Goal: Information Seeking & Learning: Find specific fact

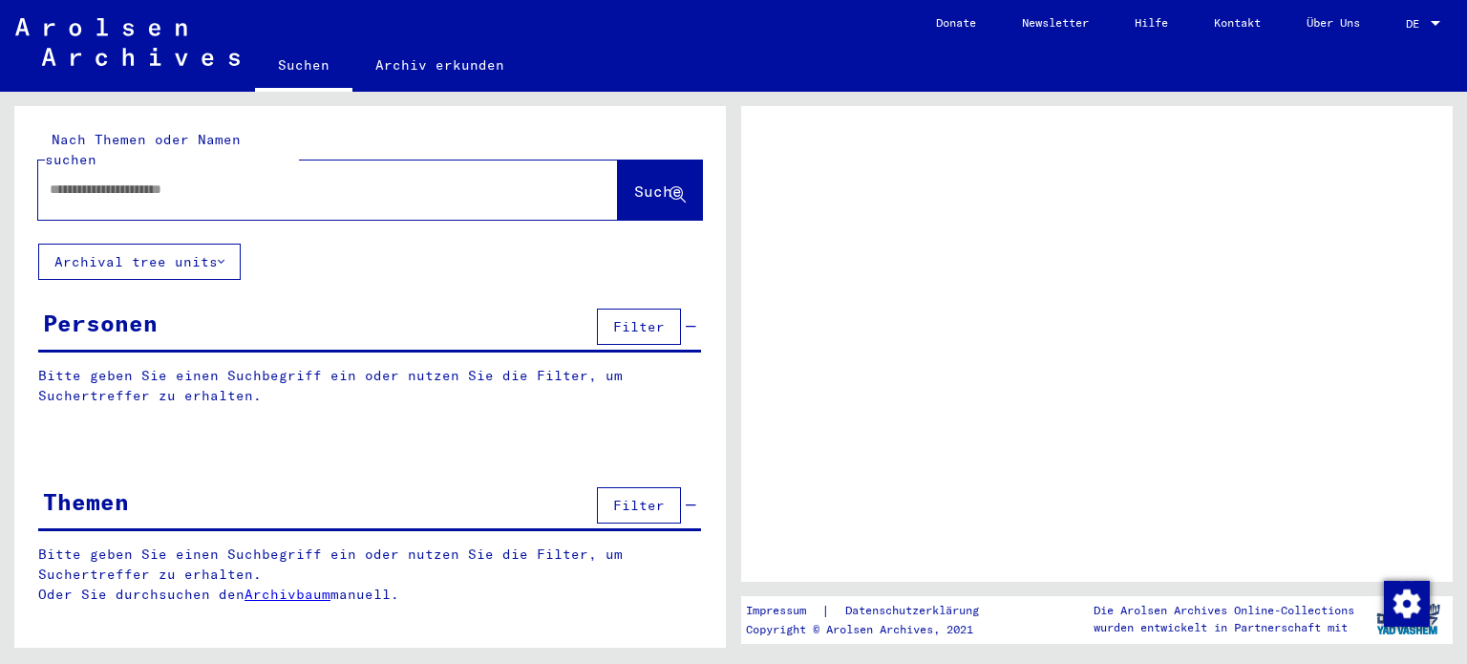
click at [77, 180] on input "text" at bounding box center [311, 190] width 522 height 20
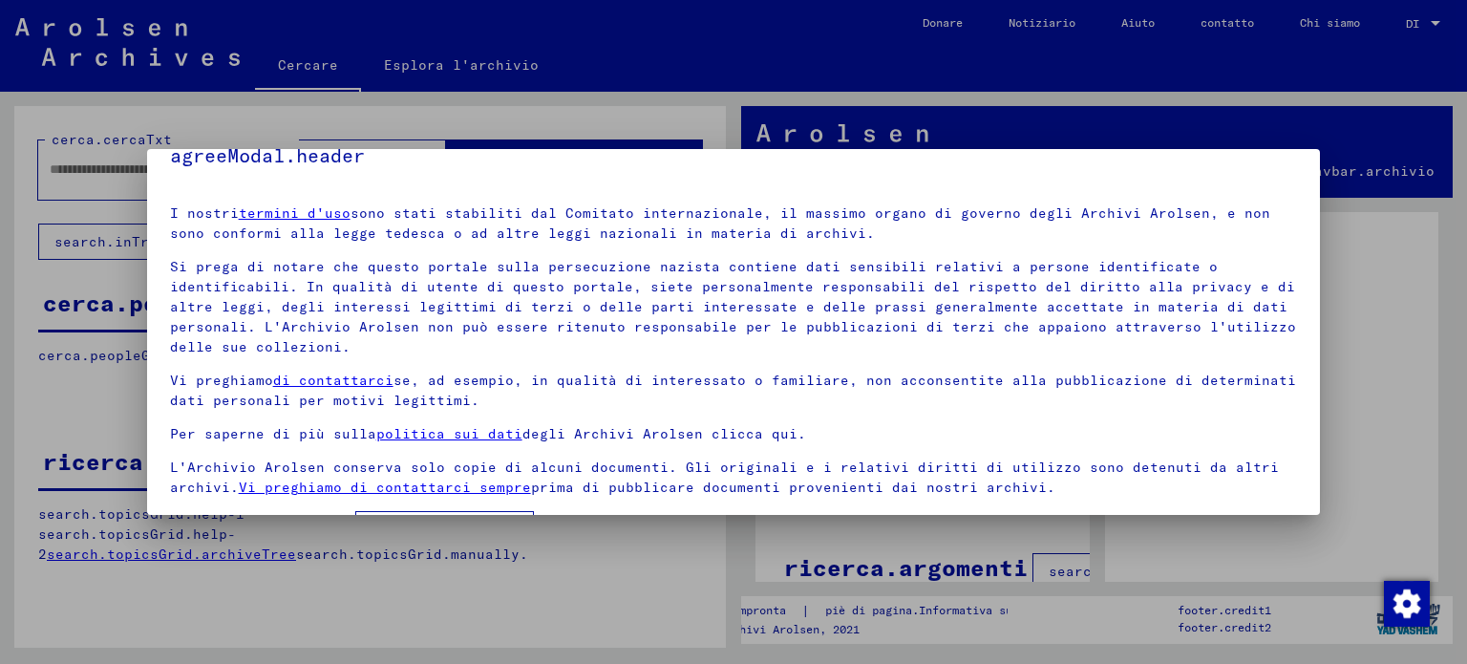
scroll to position [87, 0]
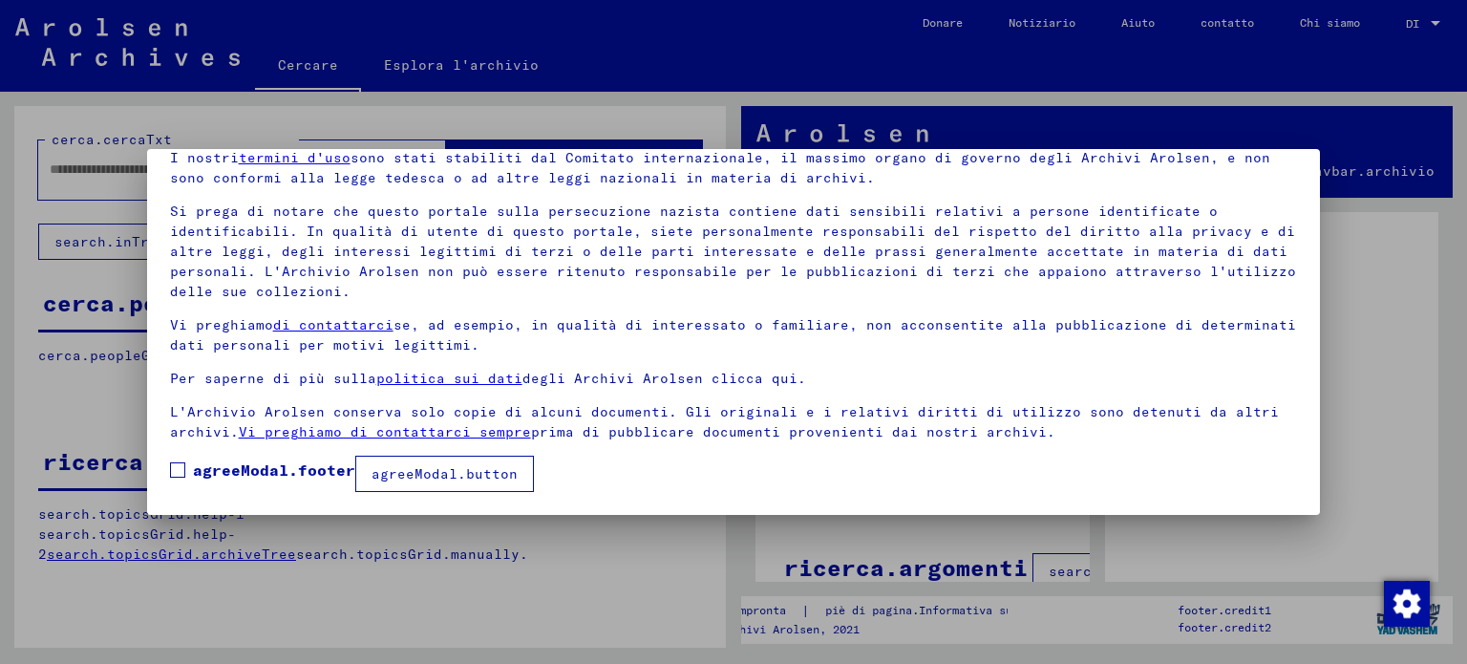
click at [179, 465] on span at bounding box center [177, 469] width 15 height 15
click at [491, 473] on font "agreeModal.button" at bounding box center [445, 473] width 146 height 17
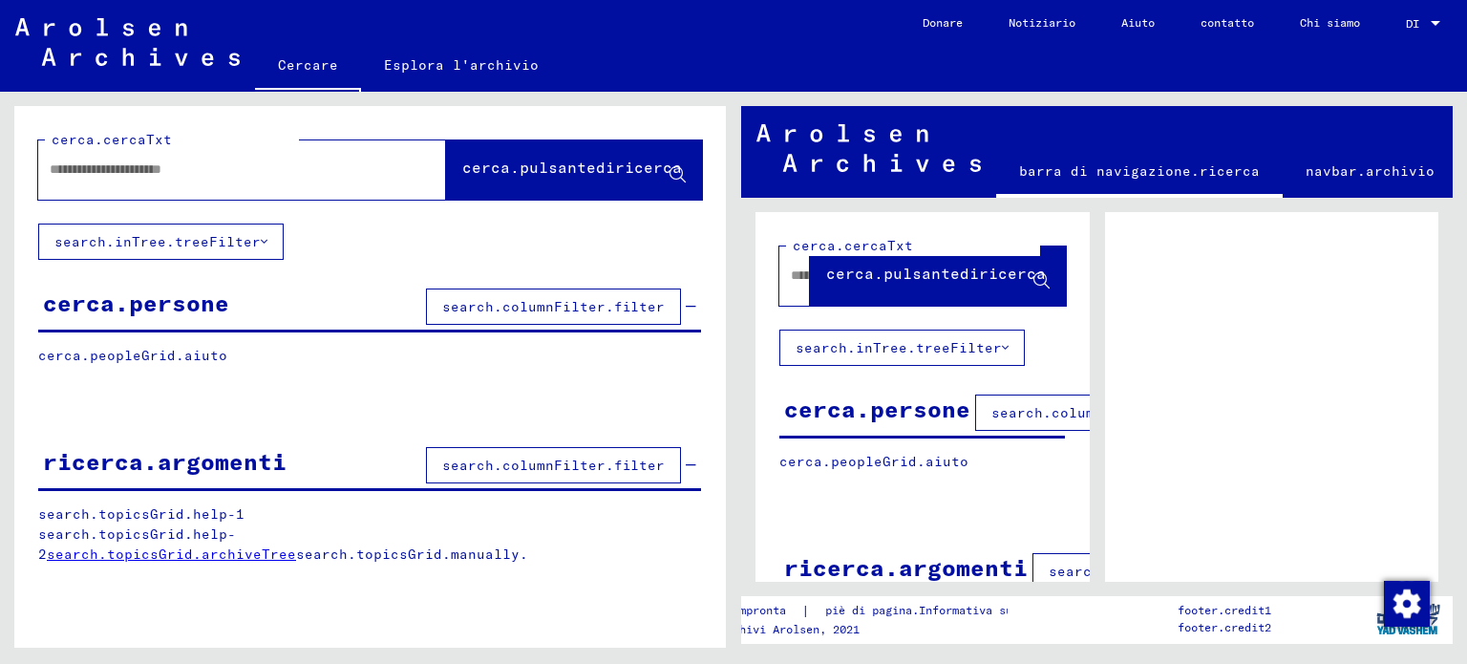
click at [149, 184] on div at bounding box center [219, 169] width 362 height 43
click at [120, 158] on div at bounding box center [219, 169] width 362 height 43
click at [69, 172] on input "text" at bounding box center [225, 170] width 351 height 20
click at [75, 173] on input "text" at bounding box center [225, 170] width 351 height 20
click at [563, 302] on font "search.columnFilter.filter" at bounding box center [553, 306] width 223 height 17
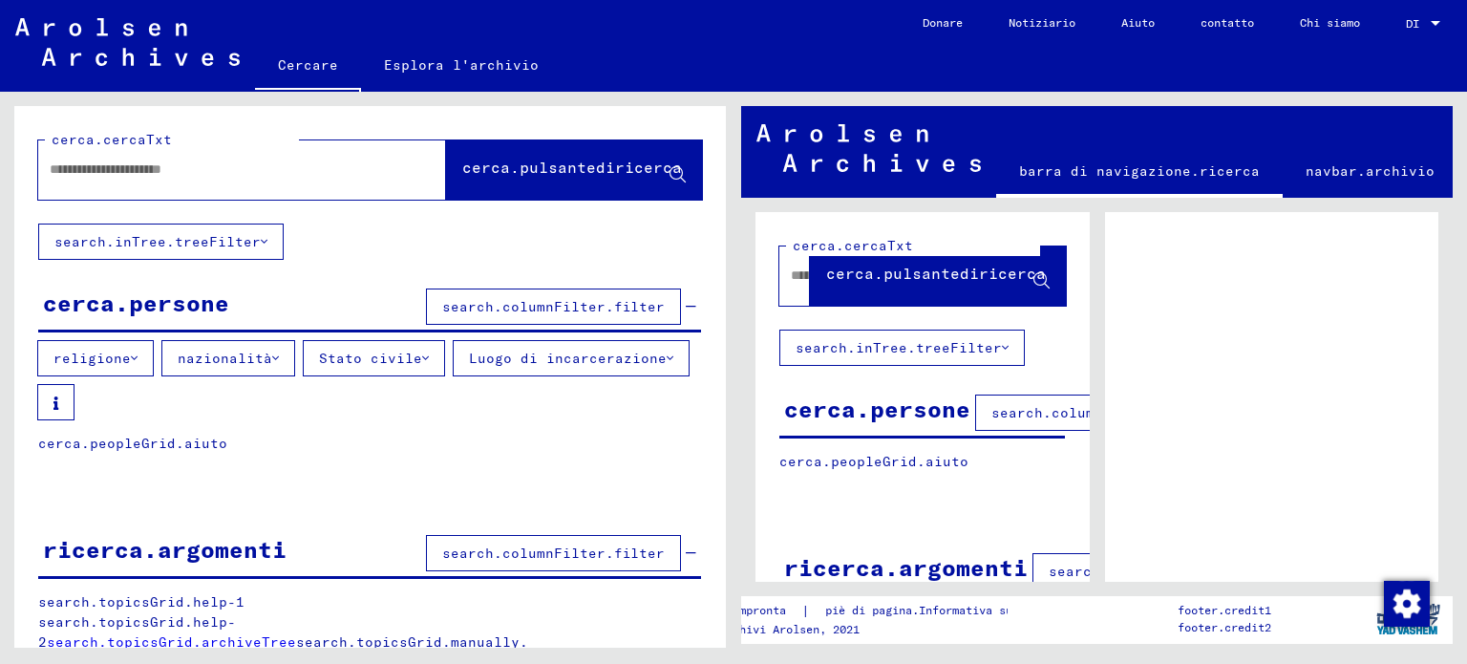
click at [162, 179] on div at bounding box center [219, 169] width 362 height 43
click at [163, 179] on input "text" at bounding box center [225, 170] width 351 height 20
drag, startPoint x: 290, startPoint y: 176, endPoint x: 563, endPoint y: 169, distance: 272.3
click at [292, 176] on input "text" at bounding box center [225, 170] width 351 height 20
click at [650, 167] on font "cerca.pulsantediricerca" at bounding box center [572, 167] width 220 height 19
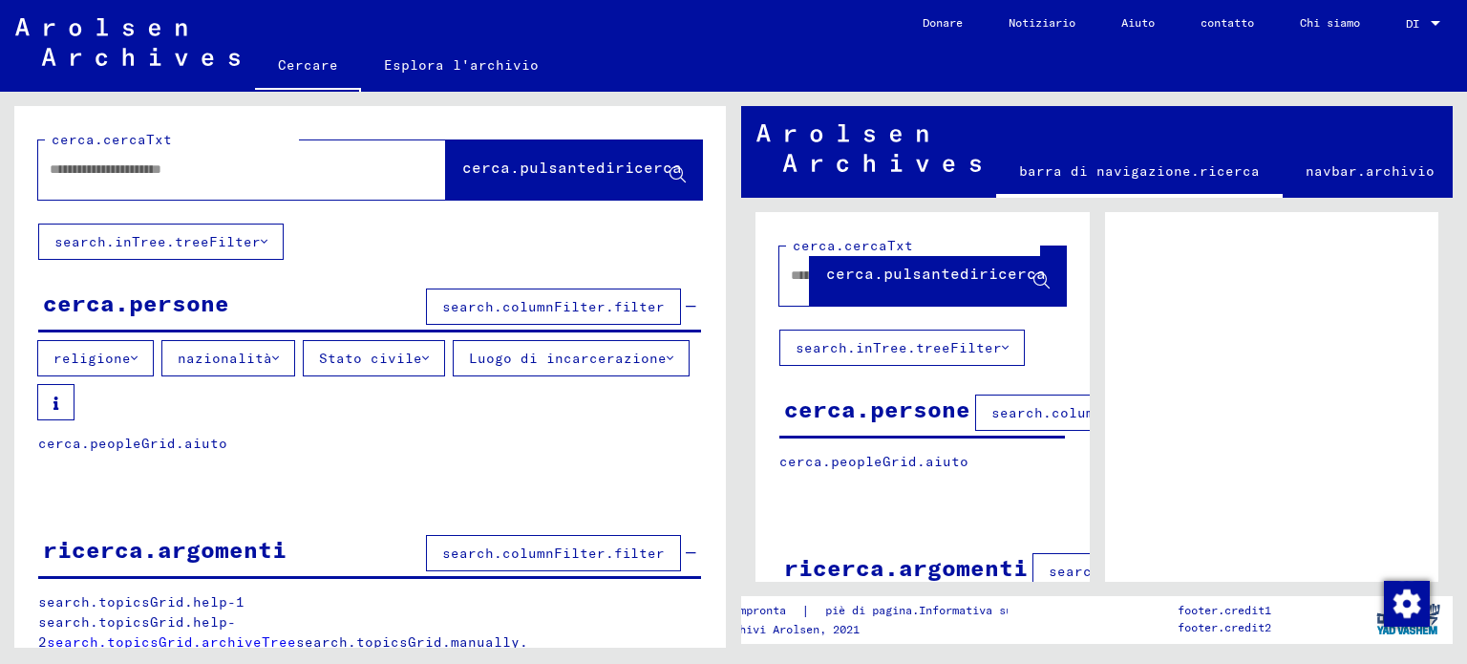
click at [670, 172] on icon at bounding box center [678, 175] width 16 height 16
drag, startPoint x: 658, startPoint y: 172, endPoint x: 351, endPoint y: 157, distance: 307.9
click at [627, 171] on span "cerca.pulsantediricerca" at bounding box center [573, 172] width 223 height 20
click at [245, 161] on input "text" at bounding box center [225, 170] width 351 height 20
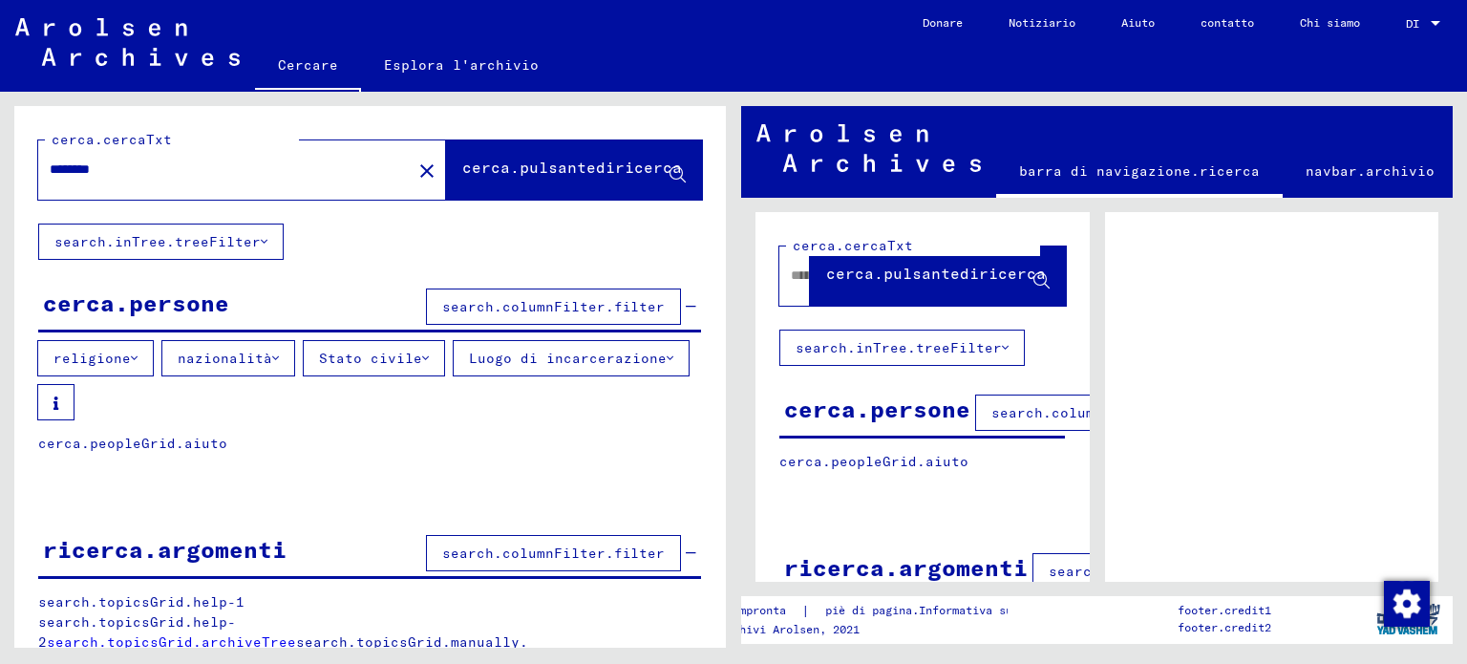
type input "********"
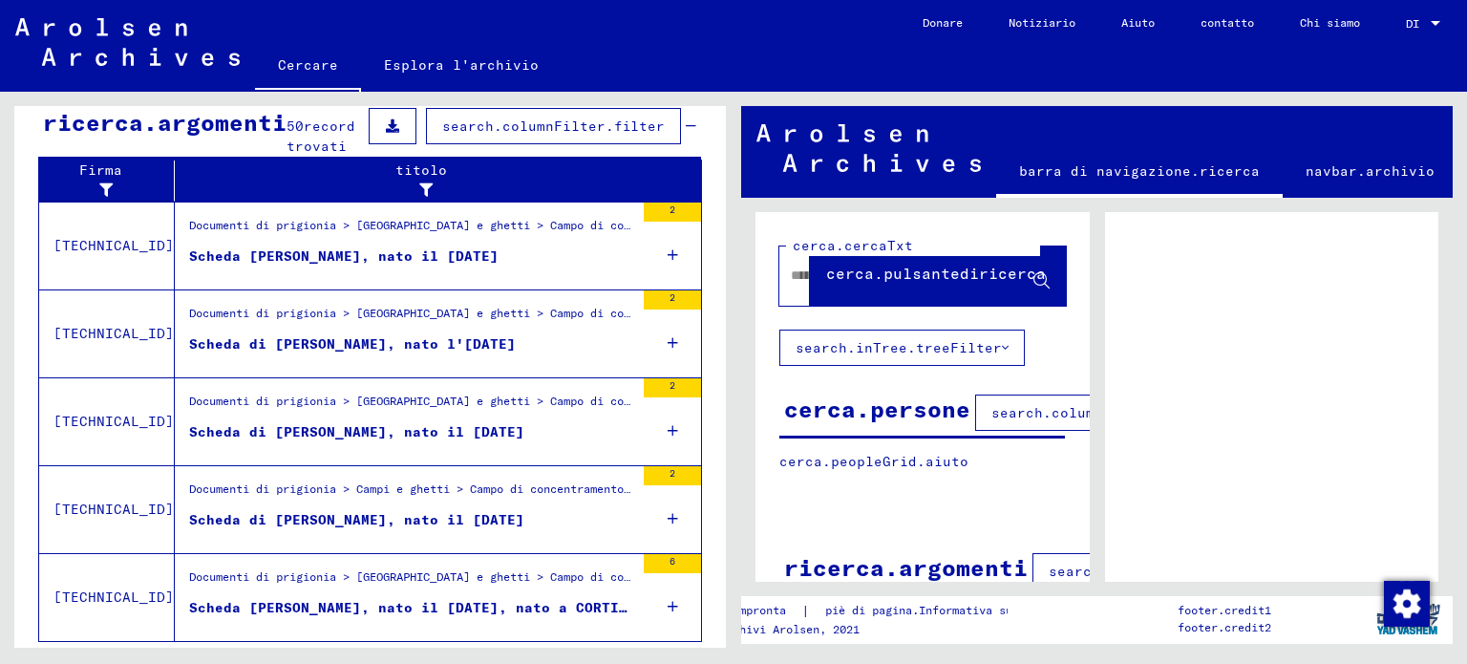
scroll to position [704, 0]
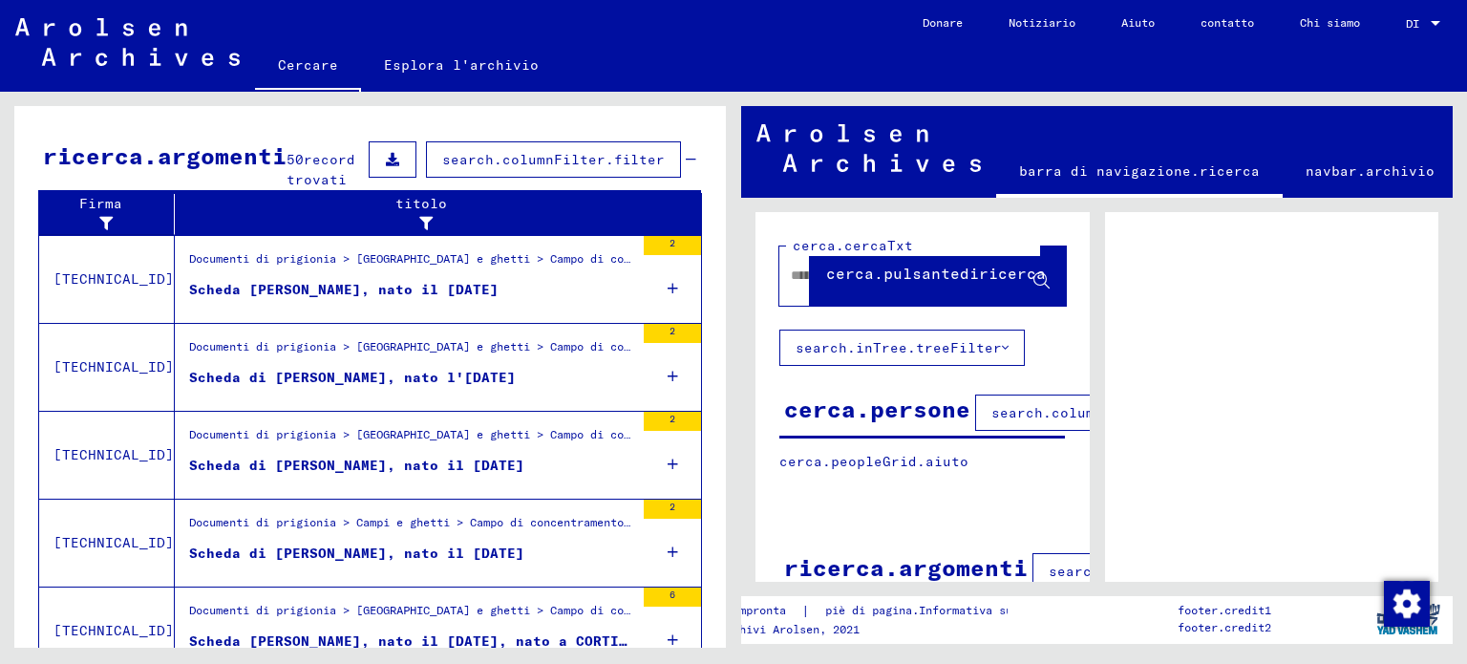
click at [492, 151] on font "search.columnFilter.filter" at bounding box center [553, 159] width 223 height 17
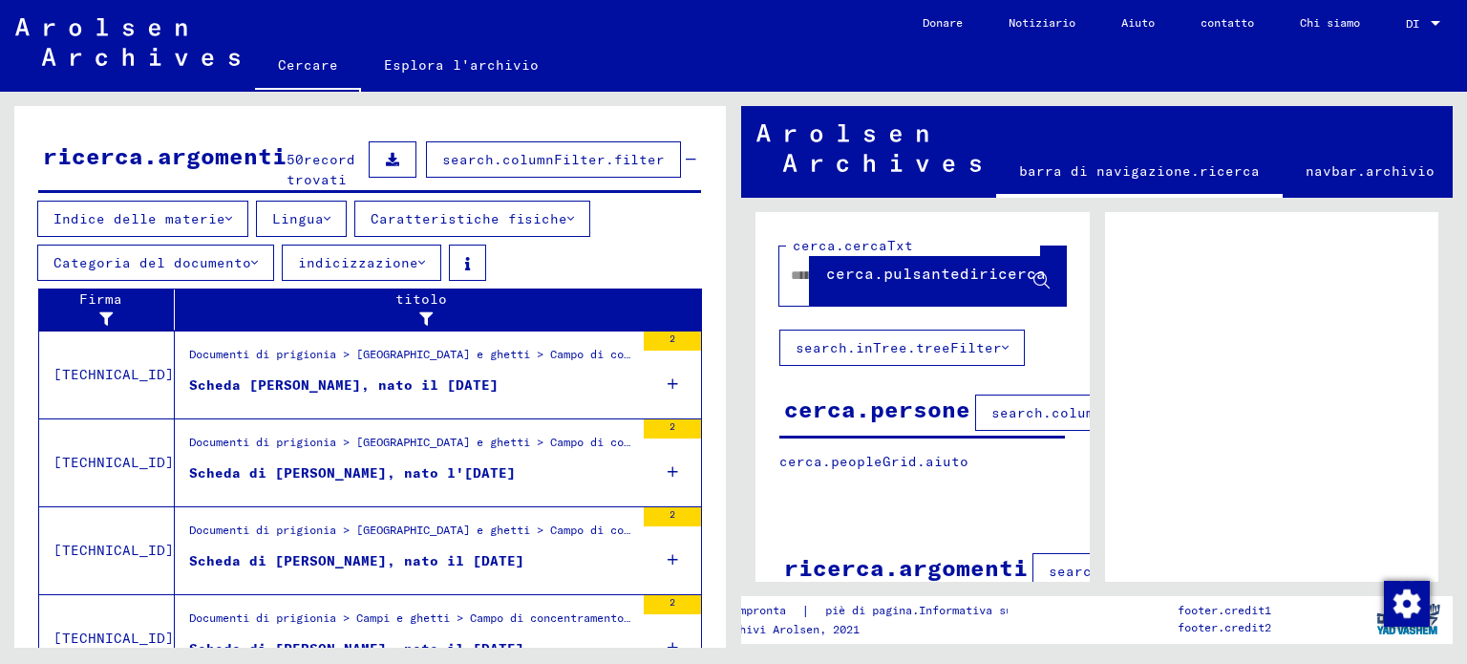
scroll to position [894, 0]
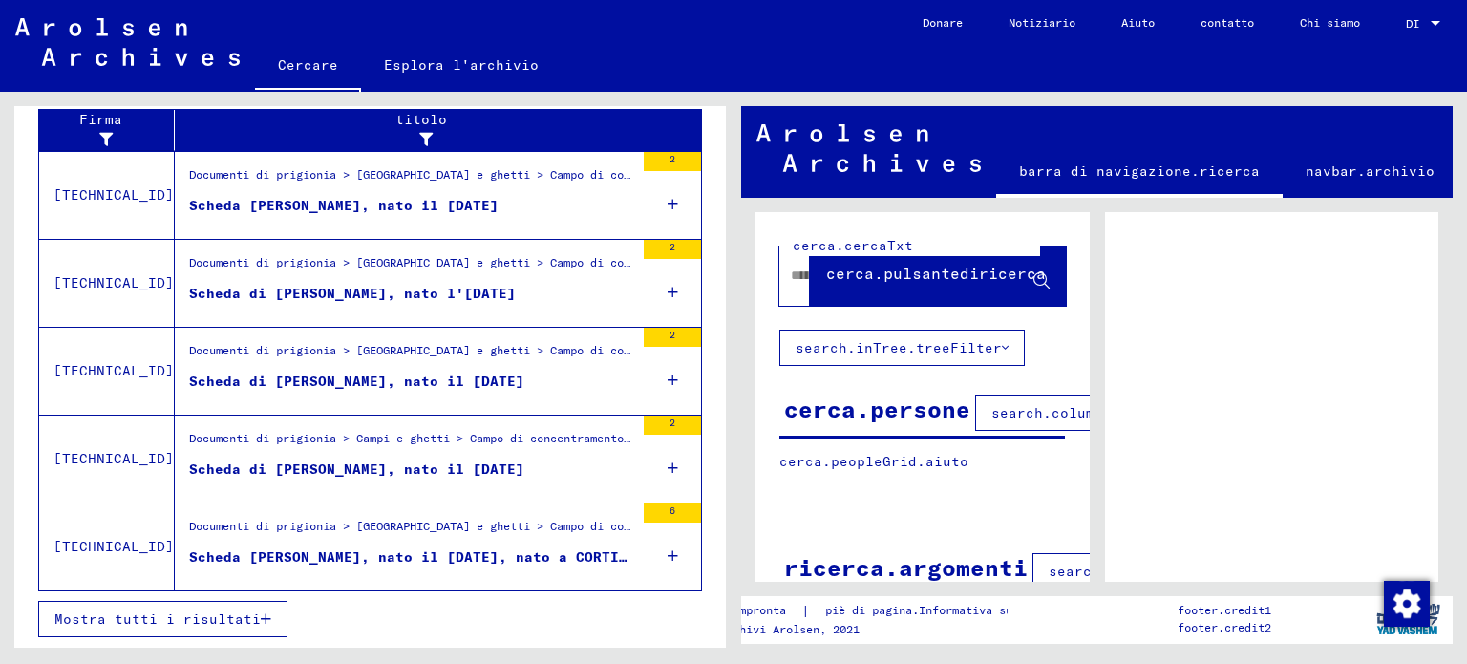
click at [163, 623] on font "Mostra tutti i risultati" at bounding box center [157, 618] width 206 height 17
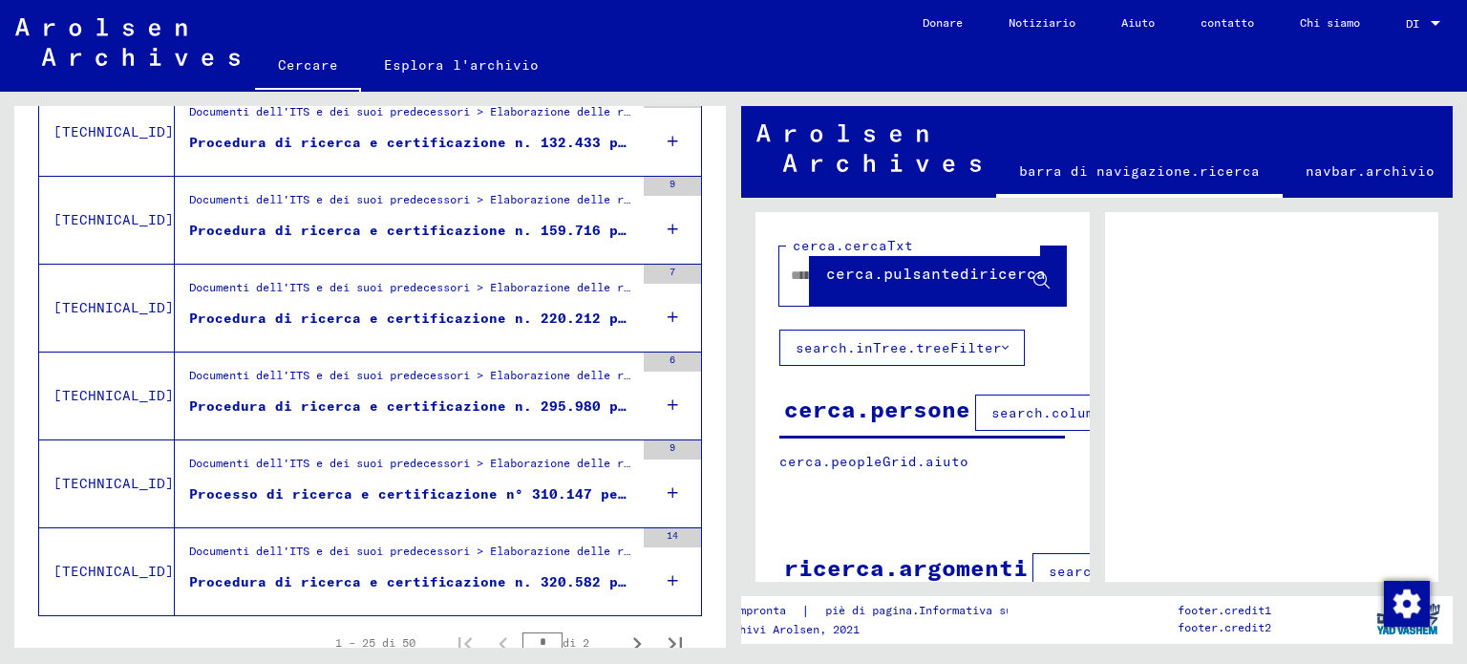
scroll to position [2354, 0]
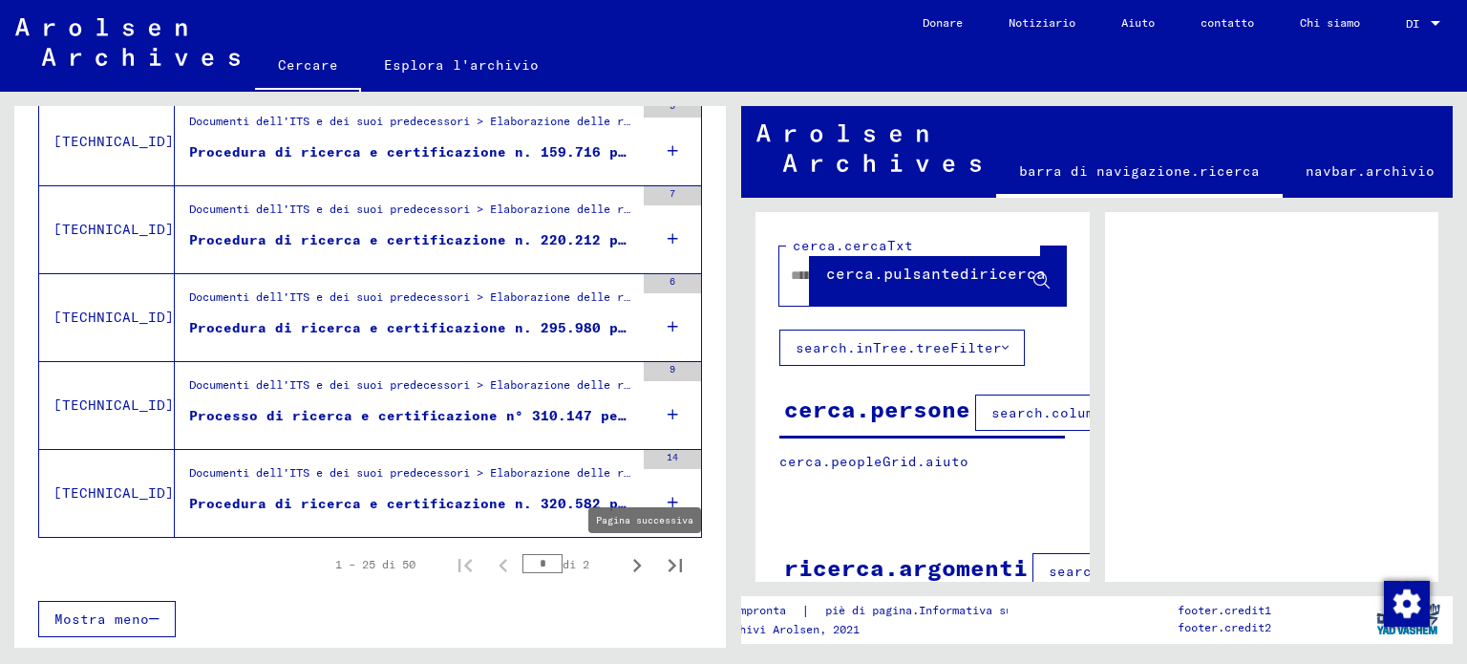
click at [624, 559] on icon "Pagina successiva" at bounding box center [637, 565] width 27 height 27
type input "*"
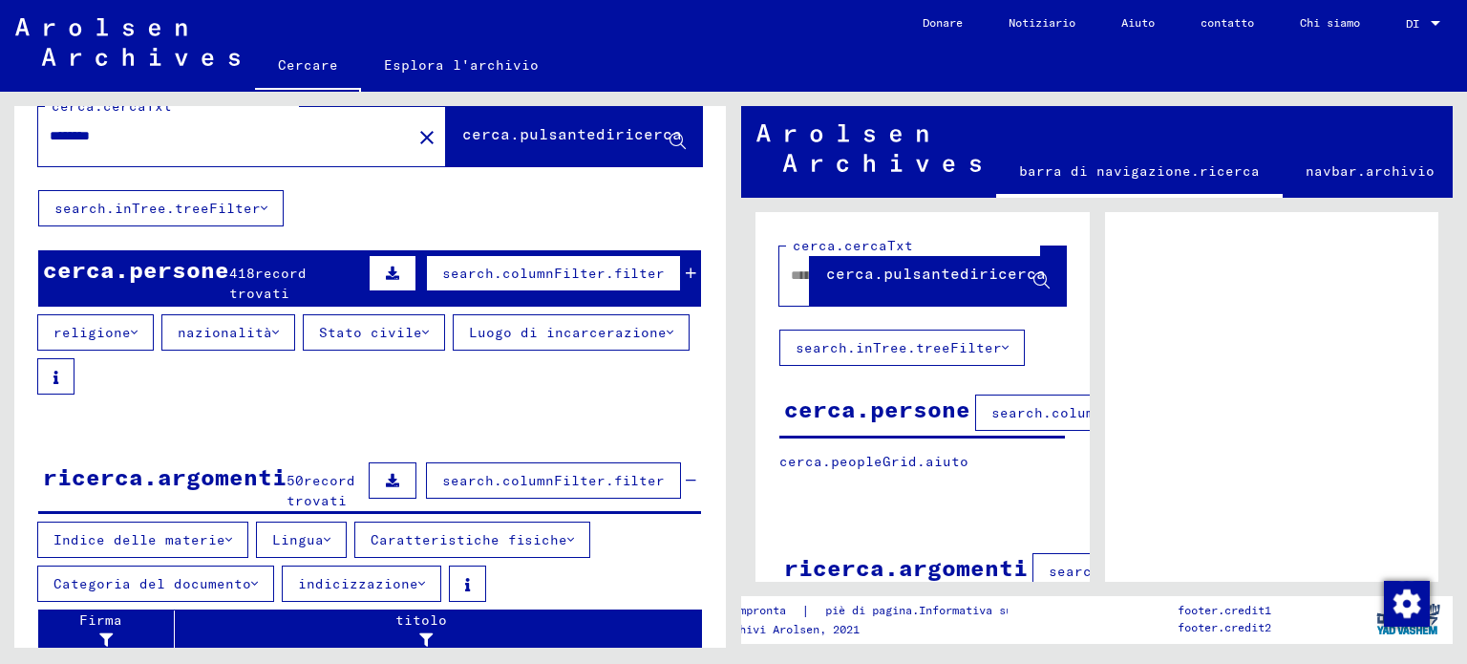
scroll to position [0, 0]
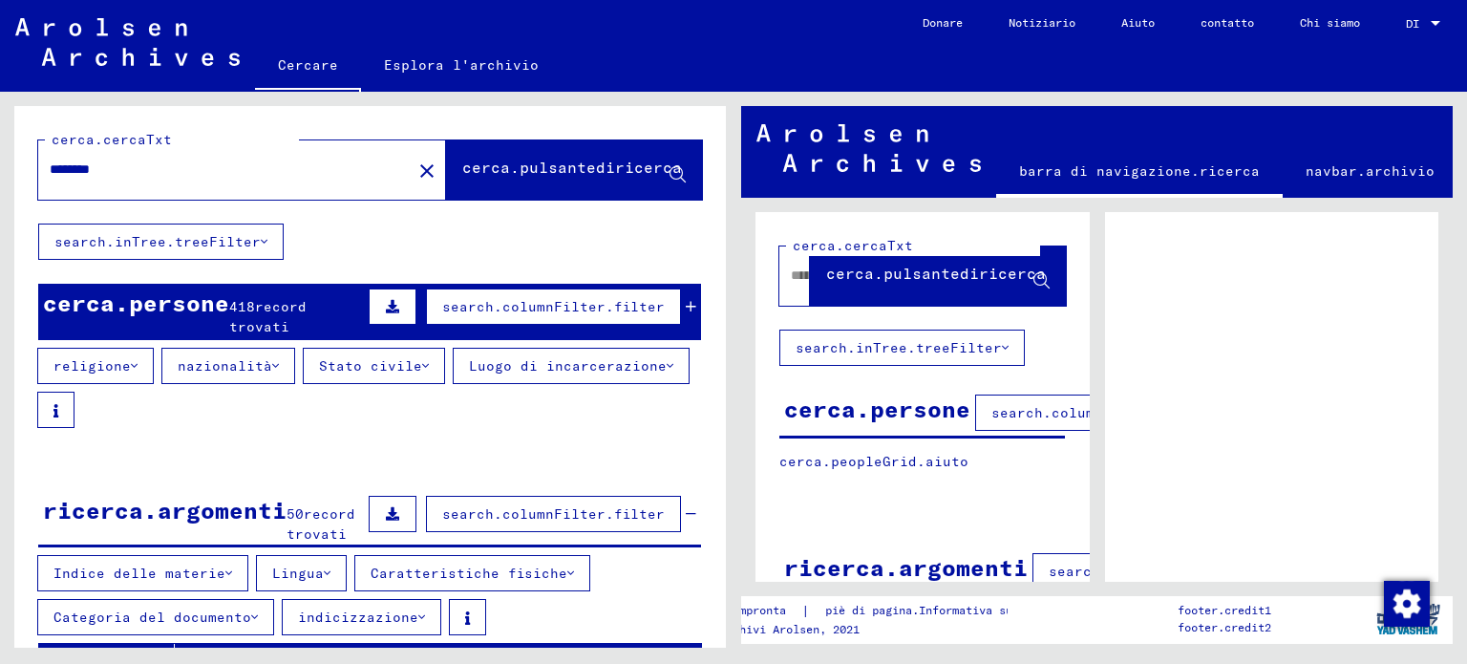
click at [281, 181] on div "********" at bounding box center [219, 169] width 362 height 43
click at [230, 181] on div "********" at bounding box center [219, 169] width 362 height 43
click at [185, 179] on div "********" at bounding box center [219, 169] width 362 height 43
click at [133, 172] on input "********" at bounding box center [225, 170] width 351 height 20
type input "**********"
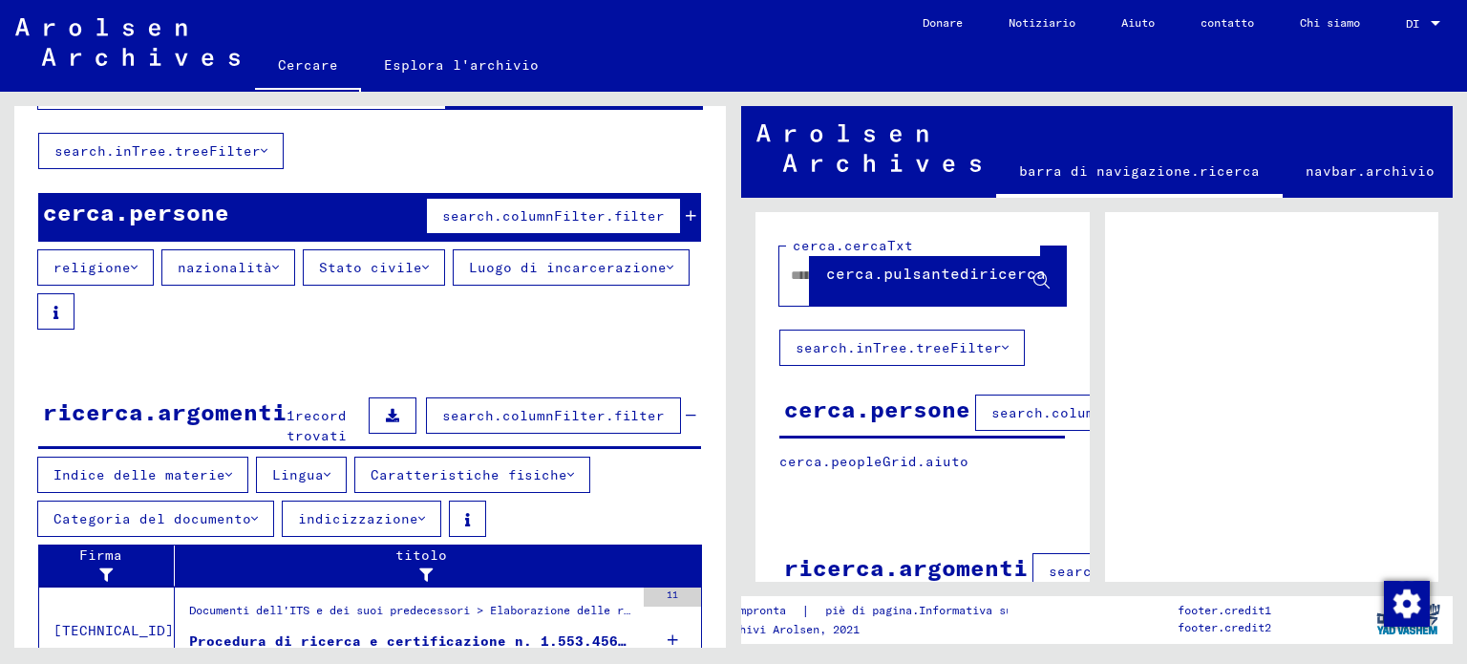
scroll to position [168, 0]
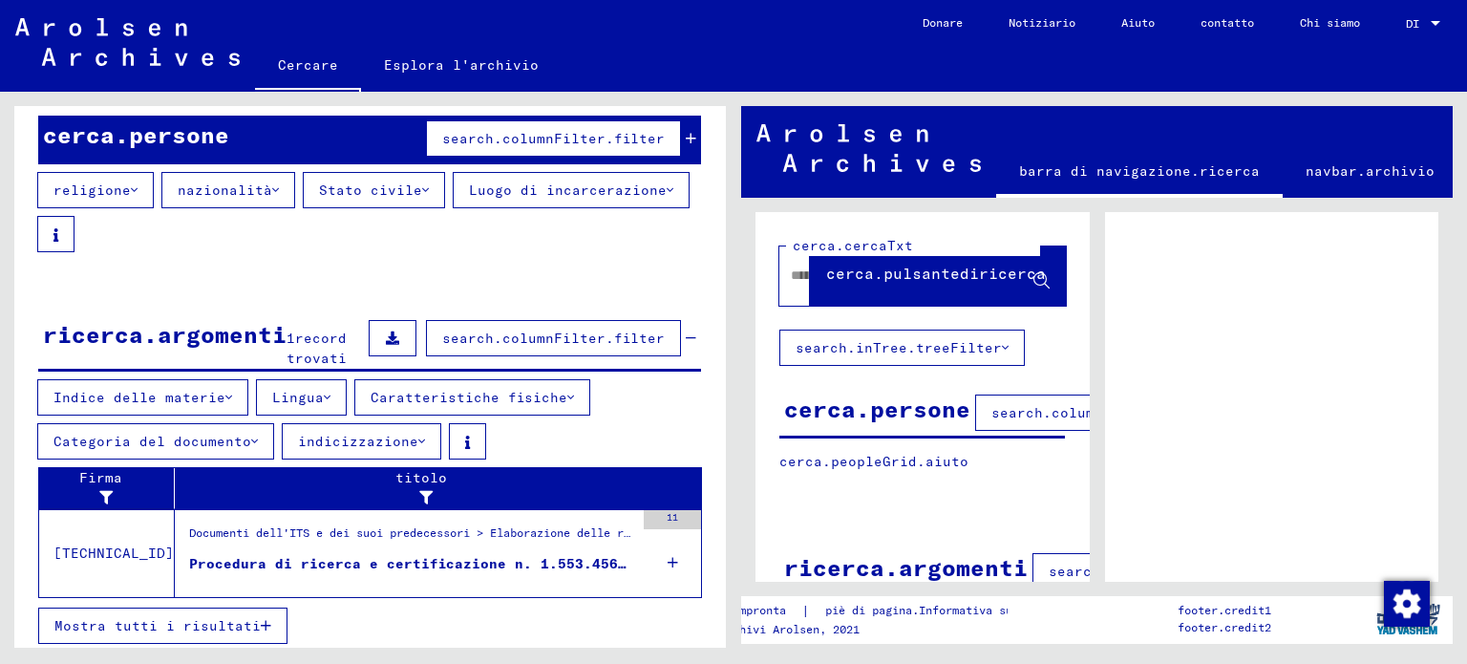
click at [358, 557] on font "Procedura di ricerca e certificazione n. 1.553.456 per [PERSON_NAME] nato il [D…" at bounding box center [545, 563] width 713 height 17
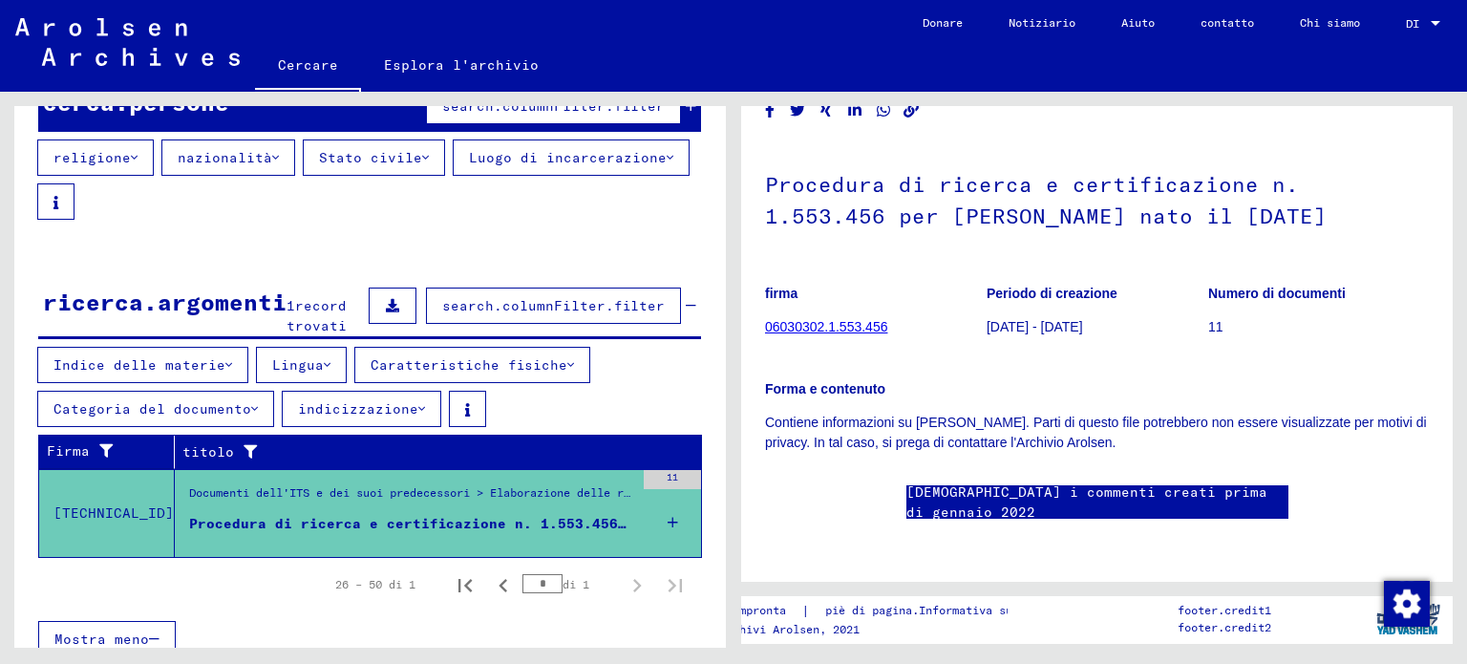
scroll to position [214, 0]
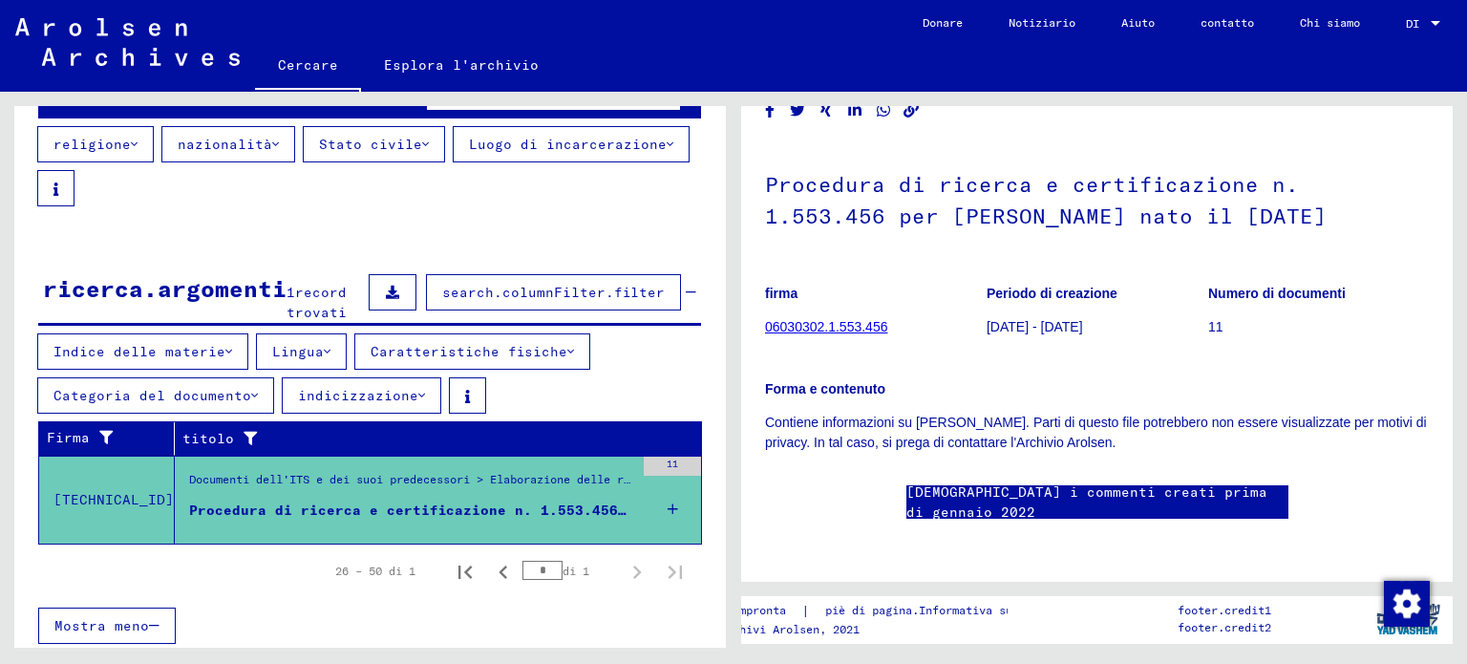
click at [394, 501] on font "Procedura di ricerca e certificazione n. 1.553.456 per [PERSON_NAME] nato il [D…" at bounding box center [545, 509] width 713 height 17
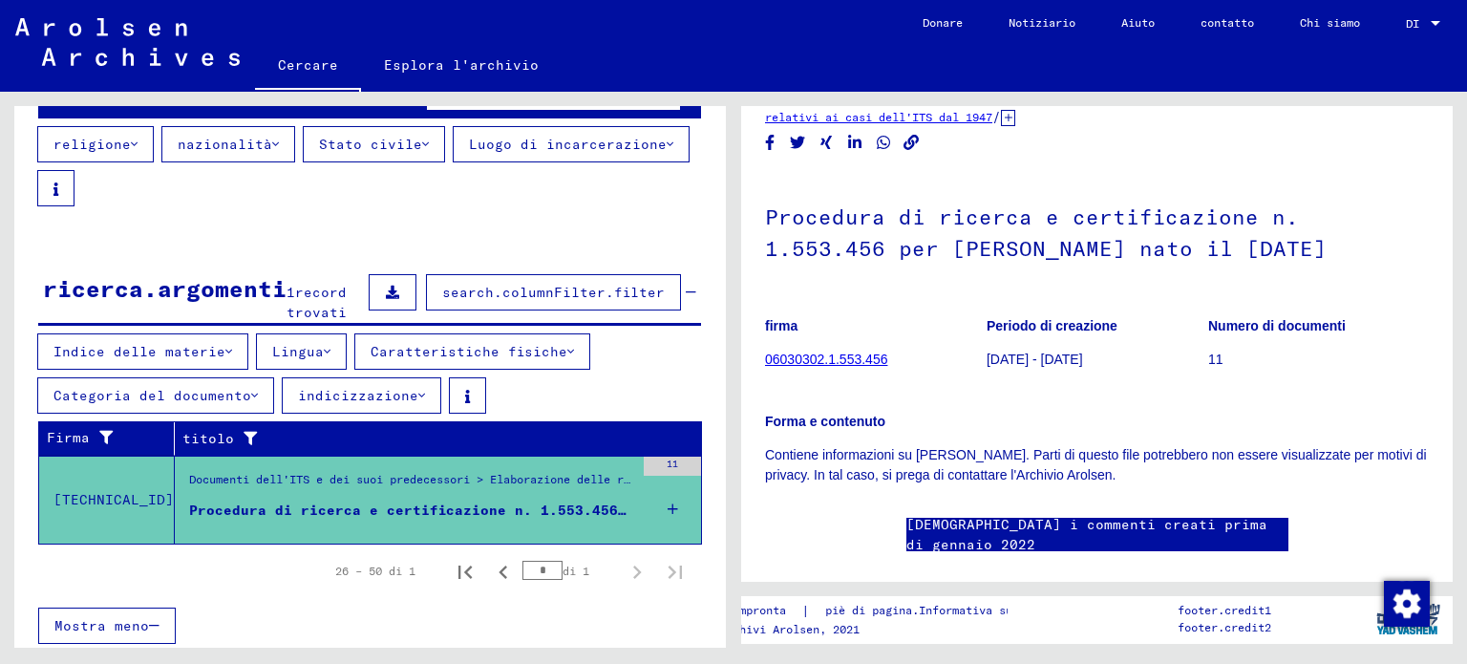
scroll to position [0, 0]
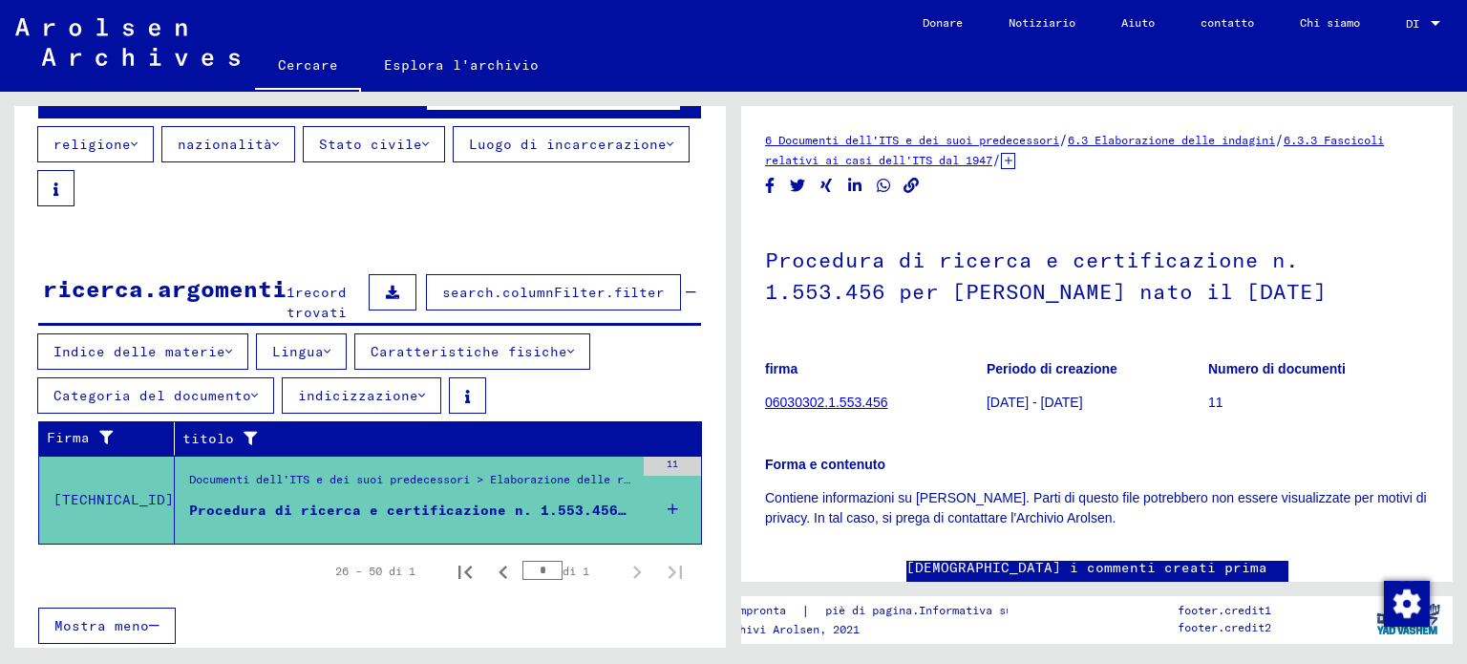
click at [840, 410] on font "06030302.1.553.456" at bounding box center [826, 401] width 122 height 15
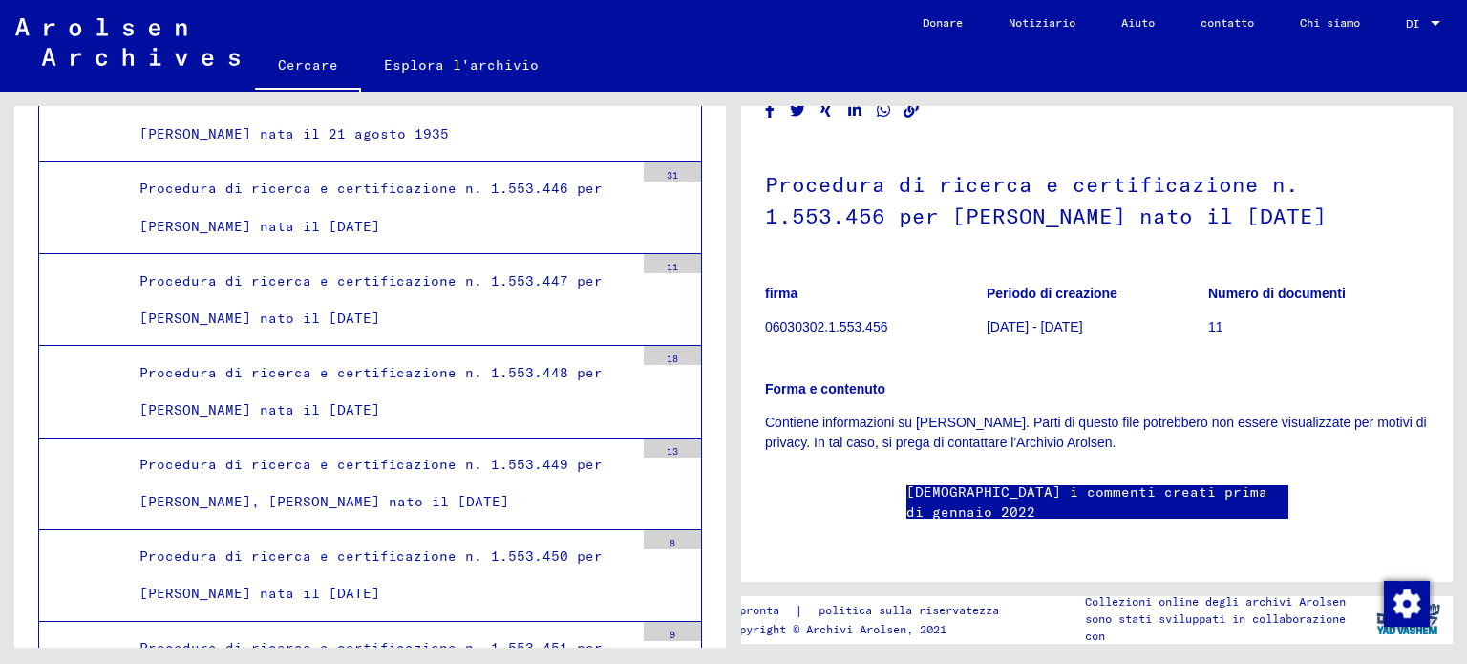
scroll to position [712, 0]
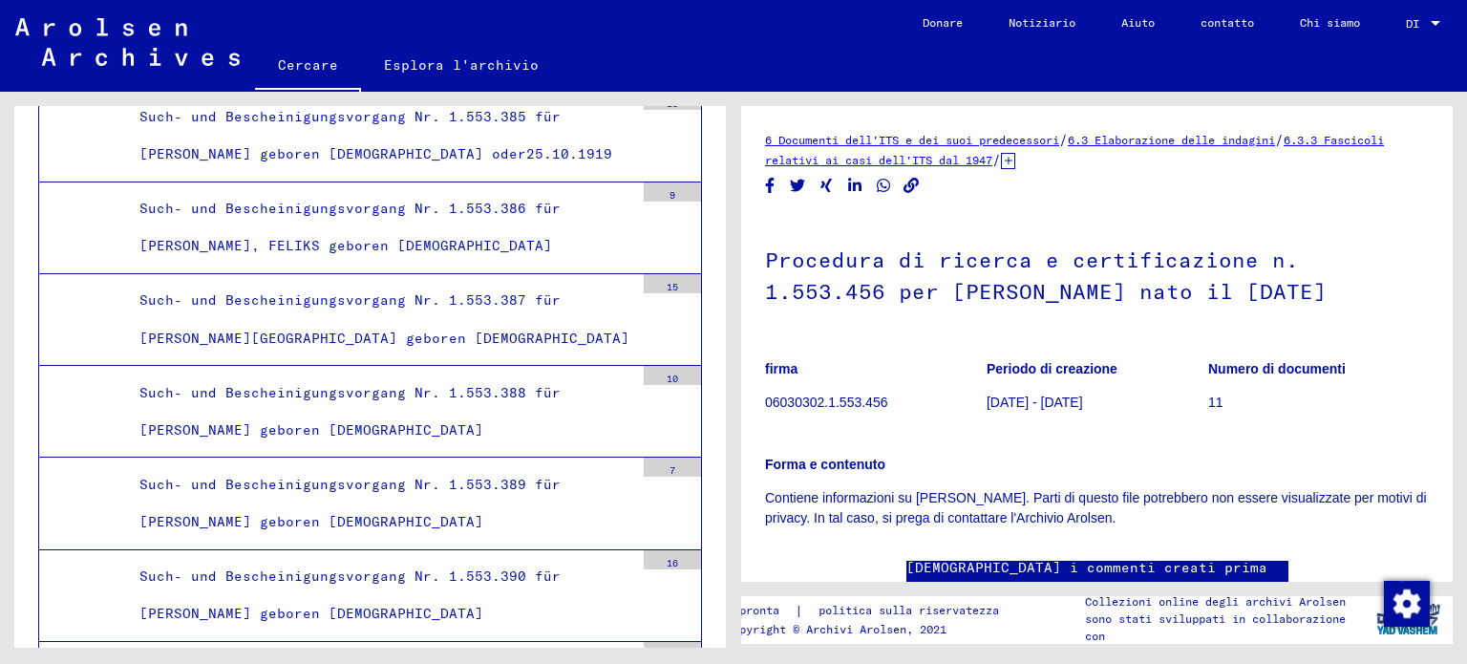
scroll to position [45502, 0]
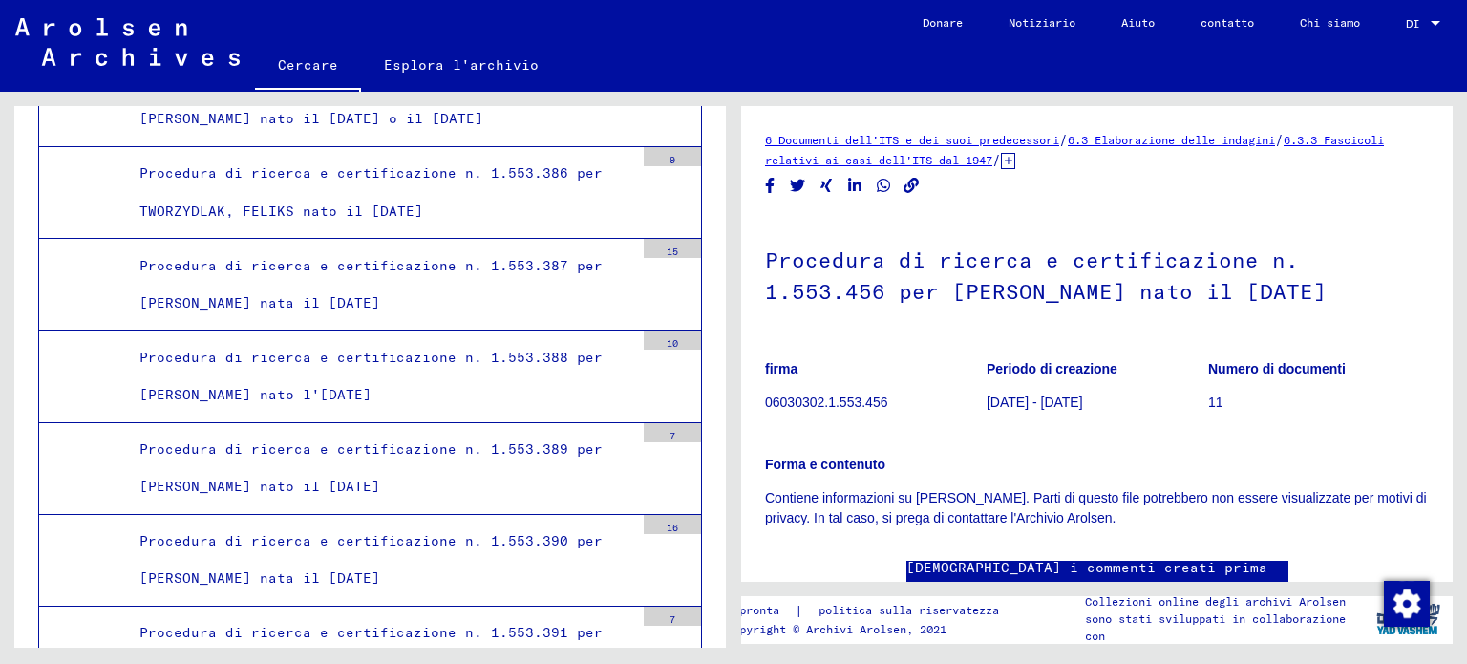
click at [802, 136] on font "6 Documenti dell'ITS e dei suoi predecessori" at bounding box center [912, 140] width 294 height 14
click at [1183, 138] on font "6.3 Elaborazione delle indagini" at bounding box center [1171, 140] width 207 height 14
click at [888, 156] on font "6.3.3 Fascicoli relativi ai casi dell'ITS dal 1947" at bounding box center [1074, 150] width 619 height 34
click at [889, 136] on font "6 Documenti dell'ITS e dei suoi predecessori" at bounding box center [912, 140] width 294 height 14
